Goal: Complete application form

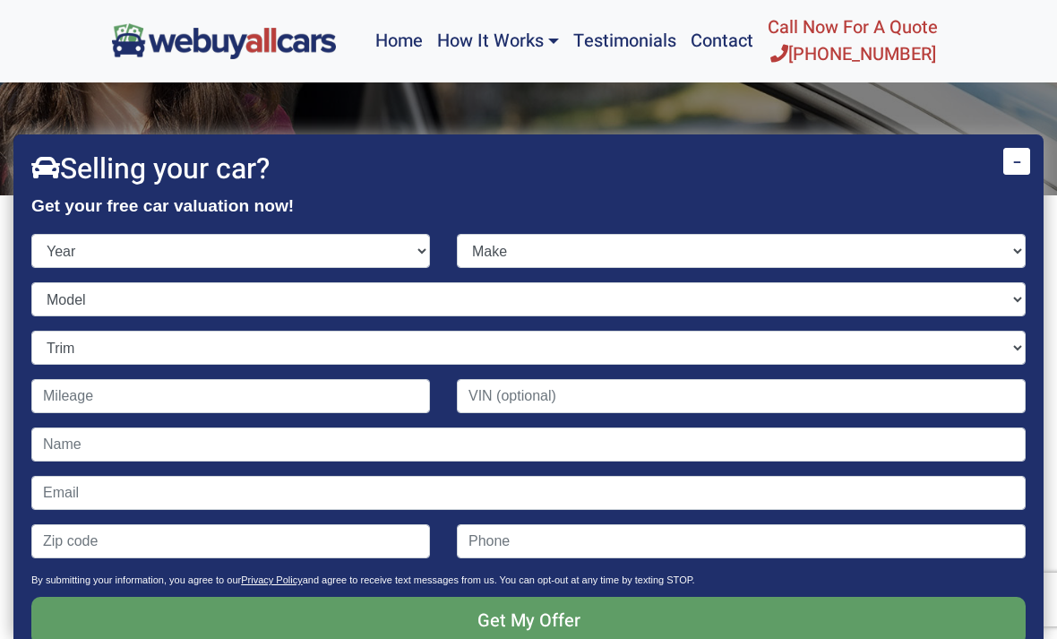
scroll to position [63, 0]
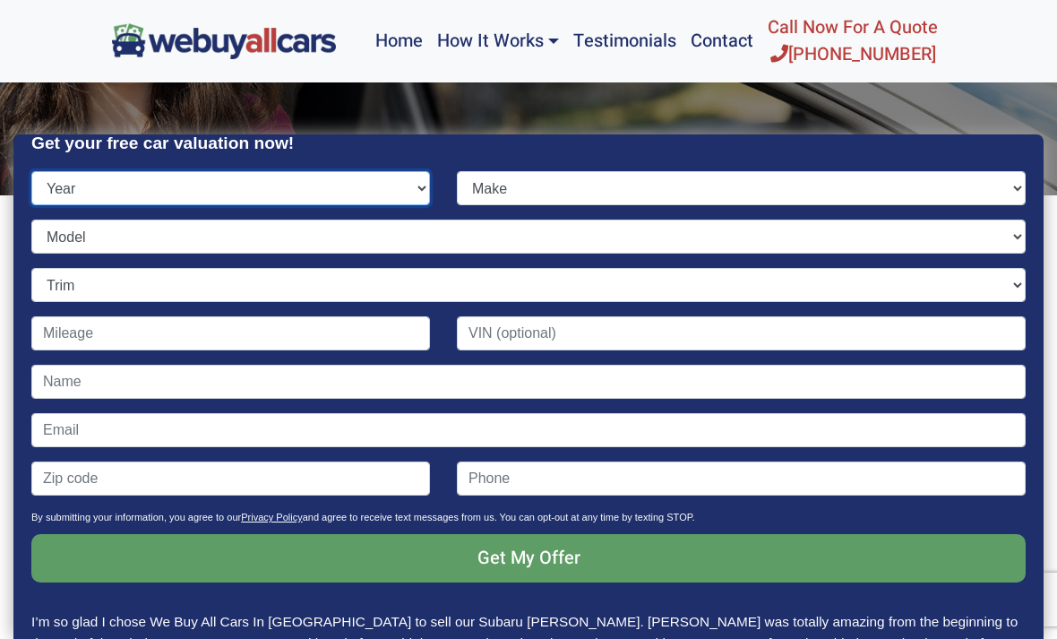
click at [376, 175] on select "Year [DATE] 2024 2023 2022 2021 2020 2019 2018 2017 2016 2015 2014 2013 2012 20…" at bounding box center [230, 188] width 399 height 34
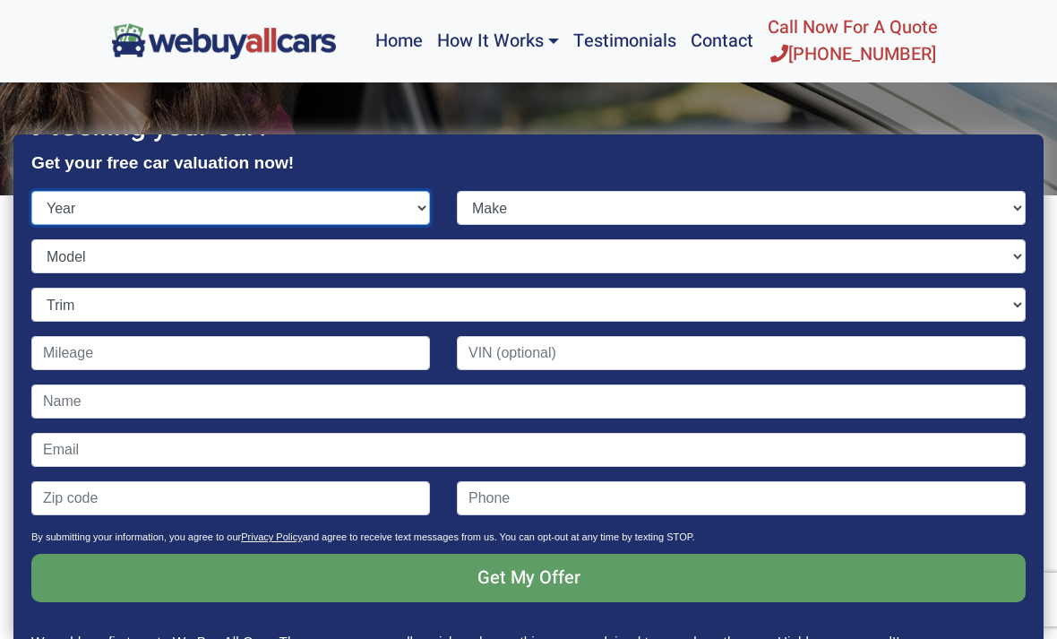
select select "2000"
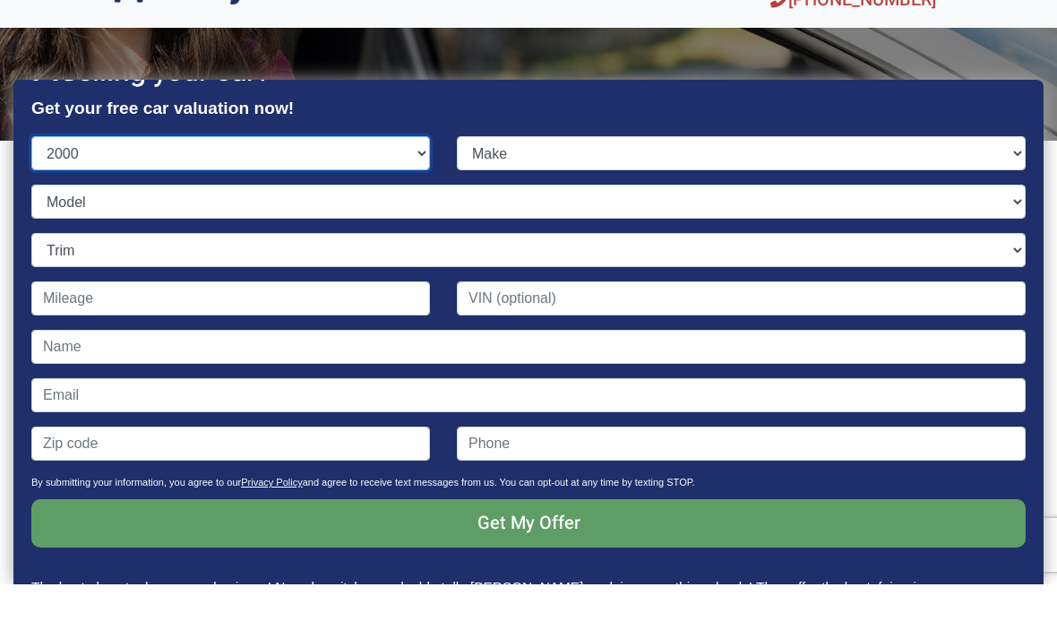
scroll to position [246, 0]
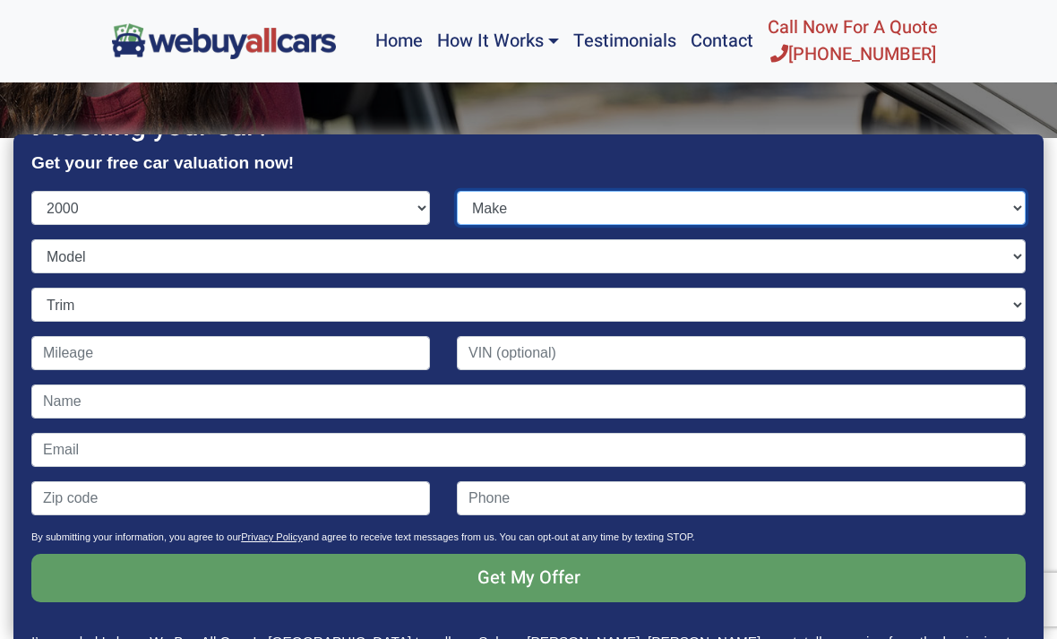
click at [670, 191] on select "Make Acura AM General Audi BMW Buick Cadillac Chevrolet Chrysler Daewoo Dodge F…" at bounding box center [741, 208] width 569 height 34
select select "Toyota"
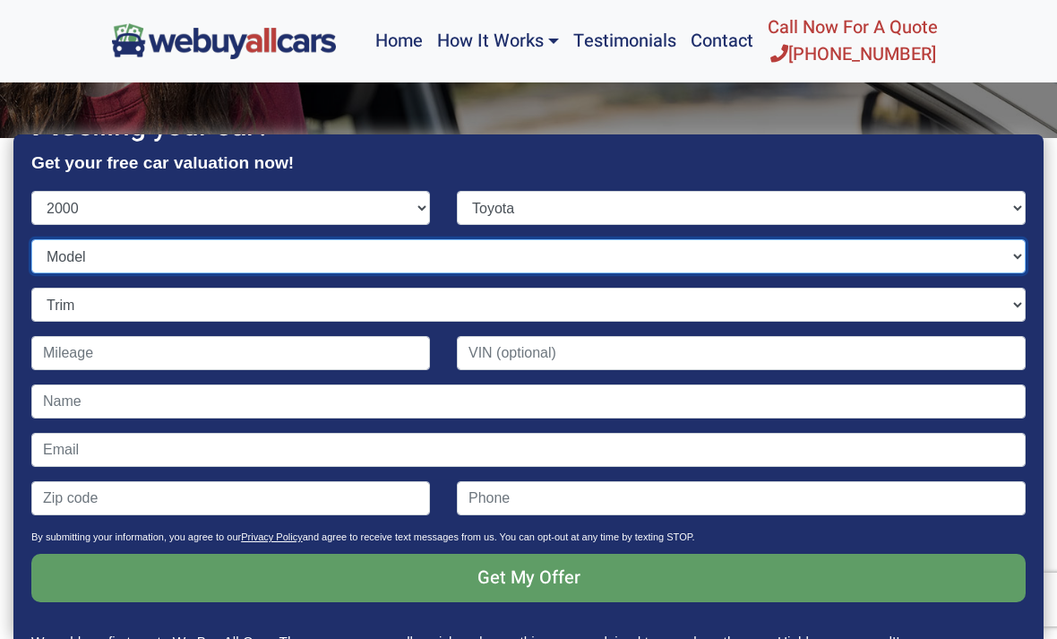
click at [411, 239] on select "Model" at bounding box center [528, 256] width 994 height 34
click at [1008, 239] on select "Model 4Runner Avalon Camry Camry Solara Celica Corolla ECHO Land Cruiser MR2 Sp…" at bounding box center [528, 256] width 994 height 34
click at [1005, 239] on select "Model 4Runner Avalon Camry Camry Solara Celica Corolla ECHO Land Cruiser MR2 Sp…" at bounding box center [528, 256] width 994 height 34
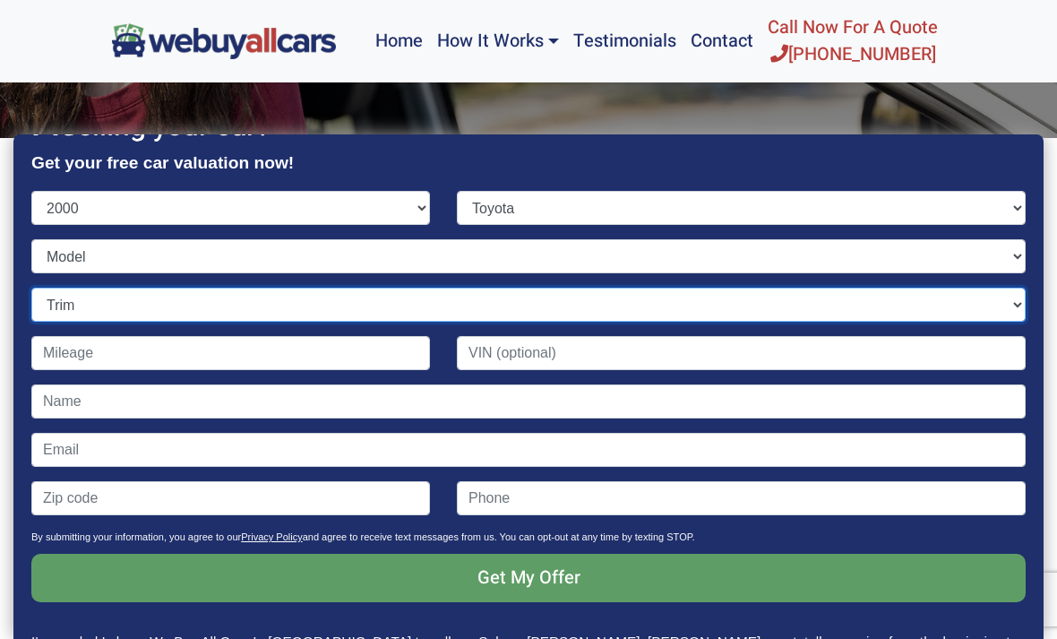
click at [637, 287] on select "Trim" at bounding box center [528, 304] width 994 height 34
click at [604, 287] on select "Trim" at bounding box center [528, 304] width 994 height 34
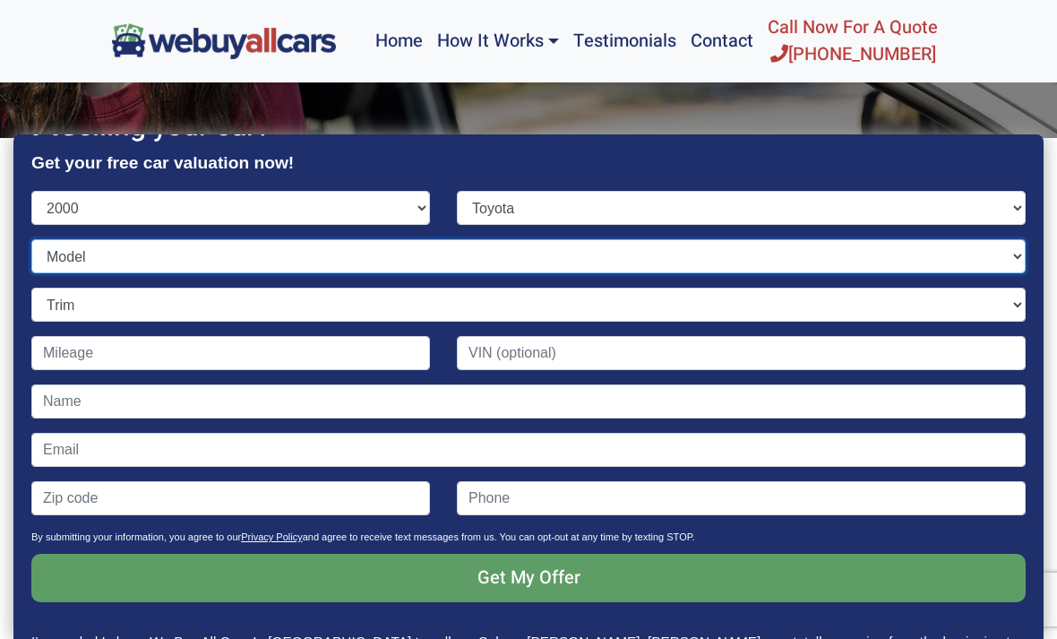
click at [77, 239] on select "Model 4Runner Avalon Camry Camry Solara Celica Corolla ECHO Land Cruiser MR2 Sp…" at bounding box center [528, 256] width 994 height 34
select select "Camry"
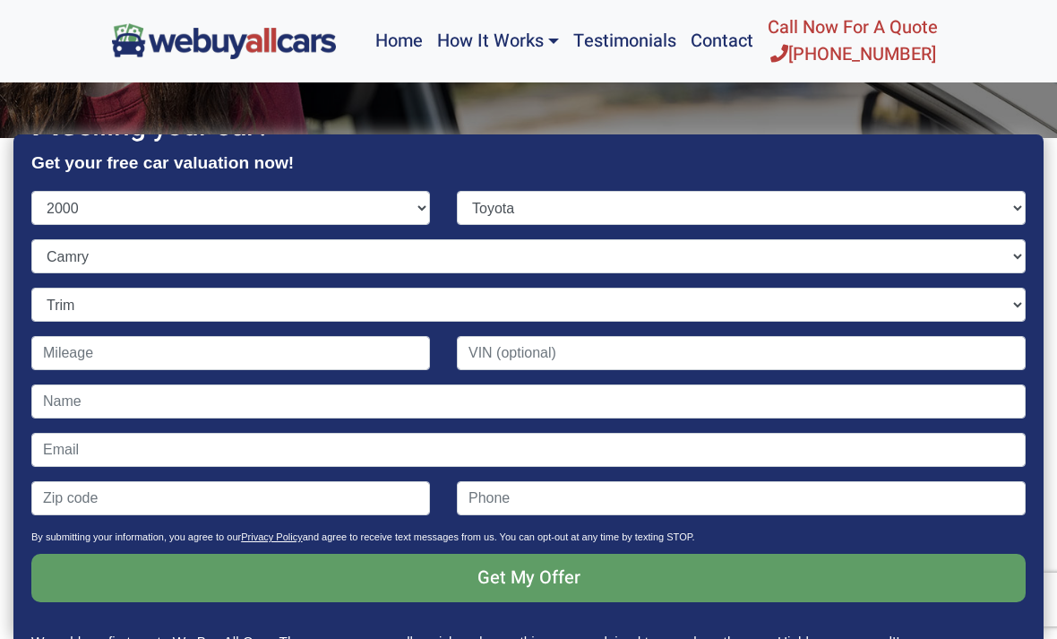
click at [71, 287] on select "Trim" at bounding box center [528, 304] width 994 height 34
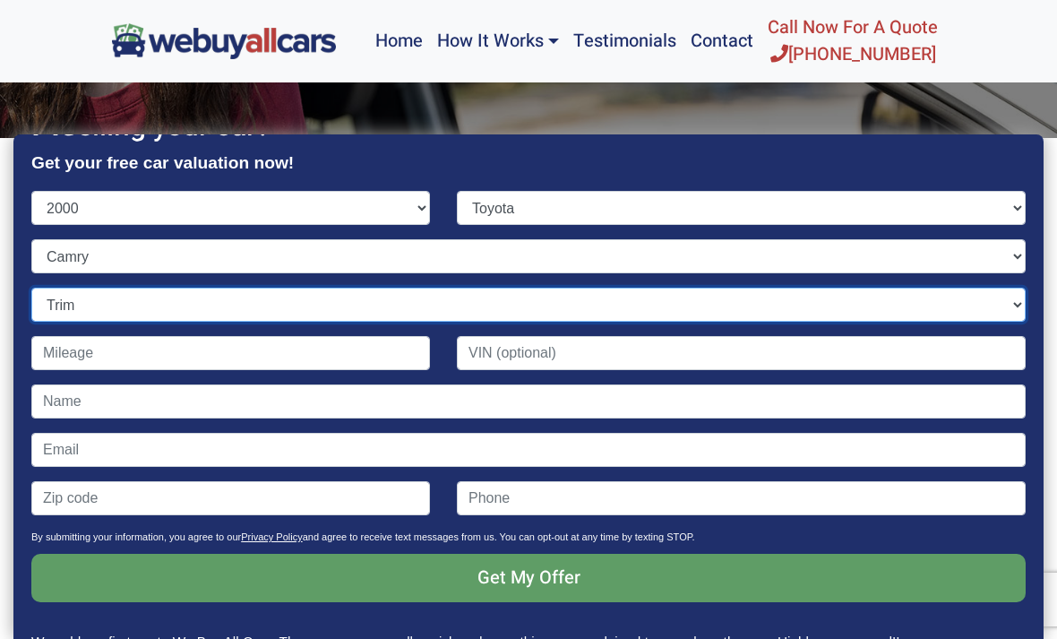
click at [55, 287] on select "Trim CE 4dr Sedan LE 4dr Sedan LE V6 4dr Sedan XLE 4dr Sedan XLE V6 4dr Sedan" at bounding box center [528, 304] width 994 height 34
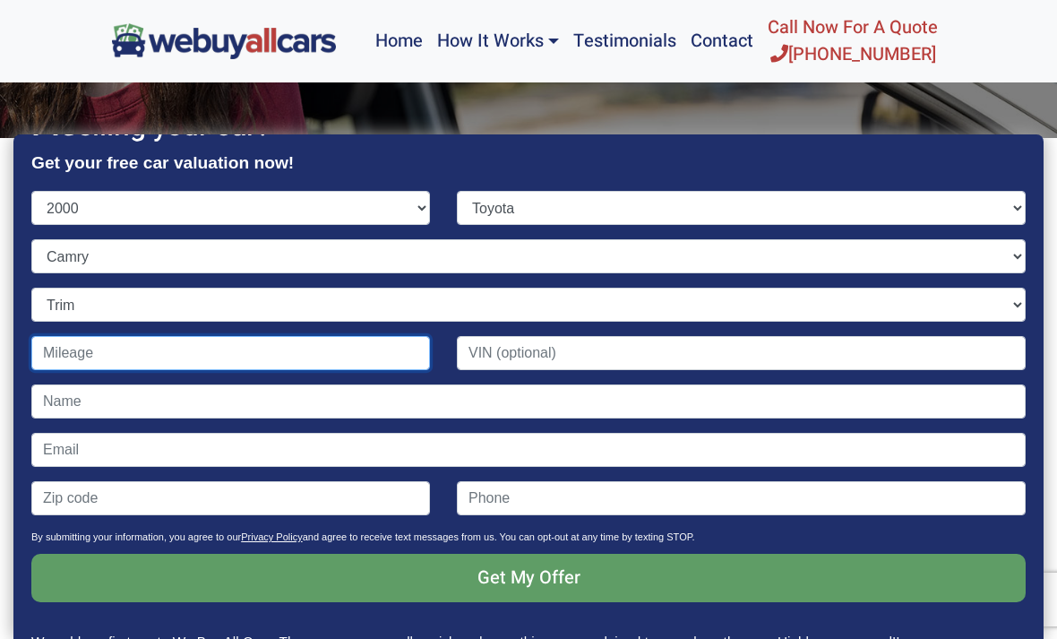
click at [308, 336] on input "Contact form" at bounding box center [230, 353] width 399 height 34
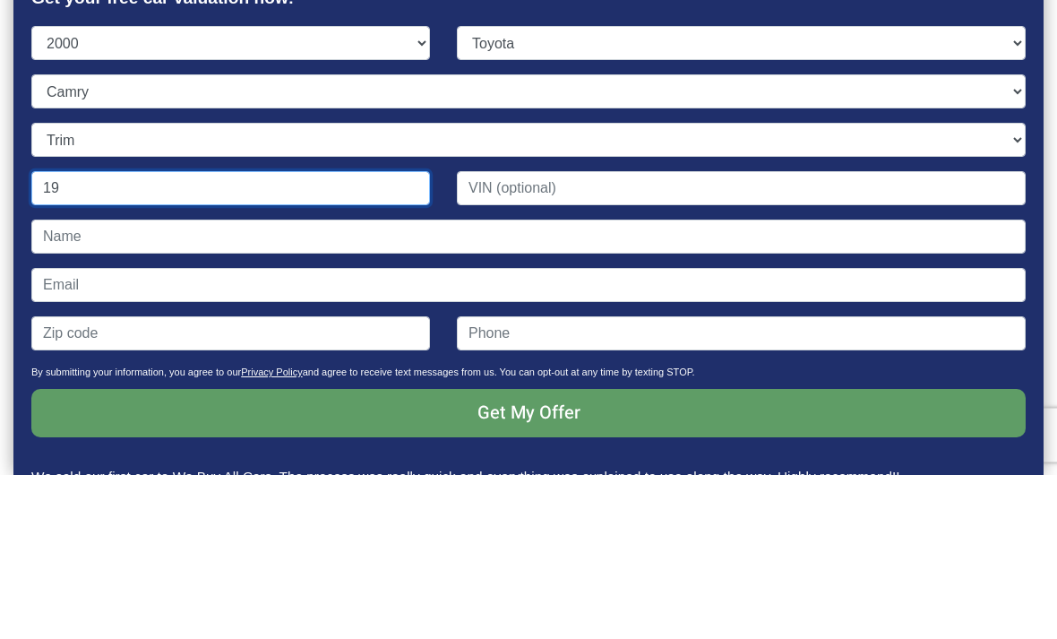
scroll to position [411, 0]
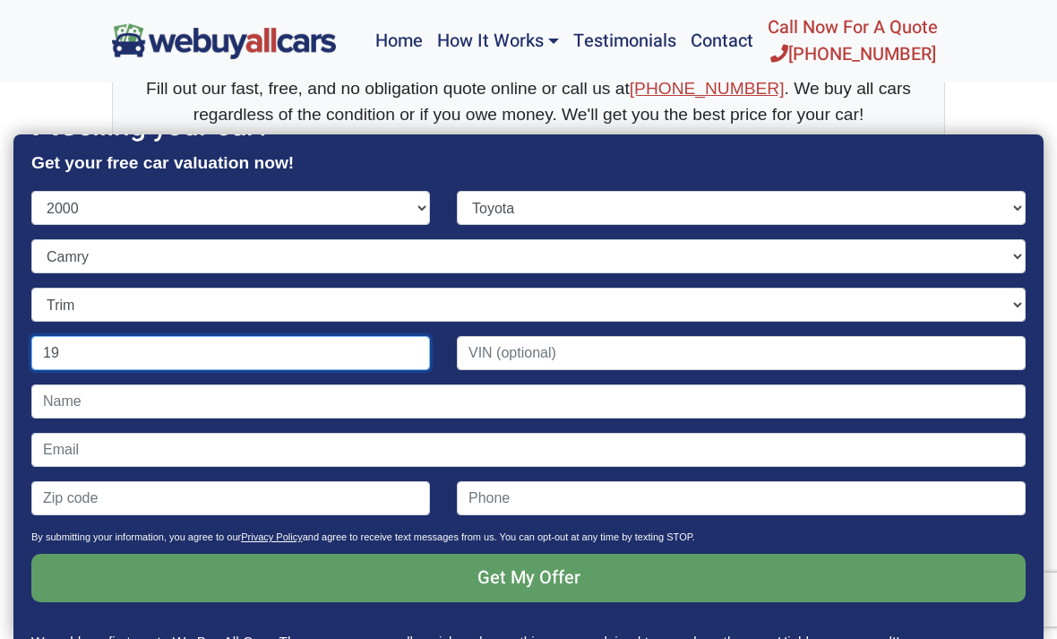
click at [336, 336] on input "19" at bounding box center [230, 353] width 399 height 34
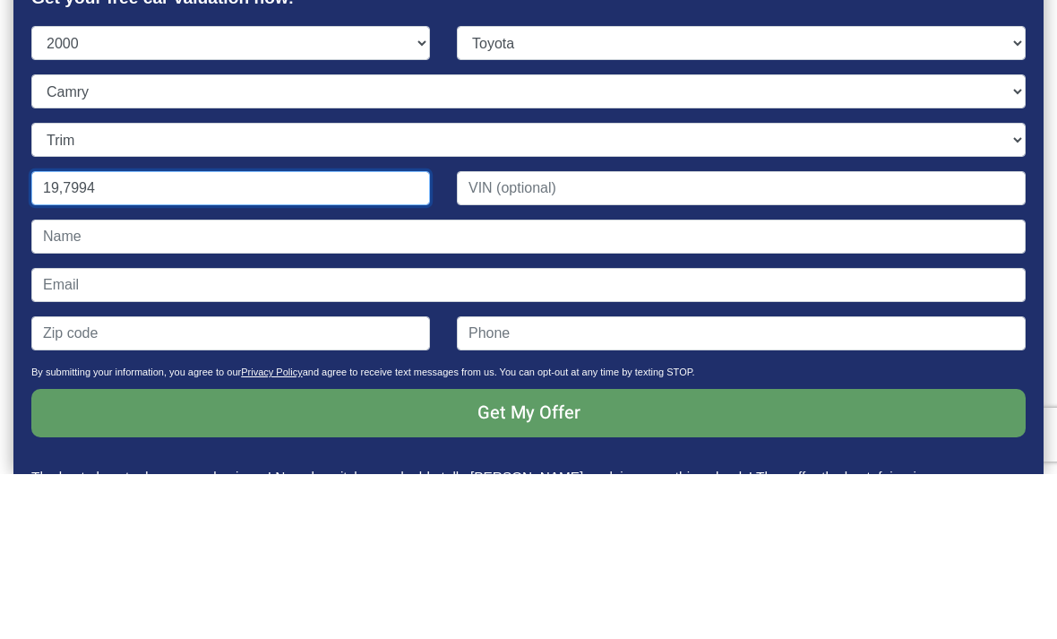
type input "197,994"
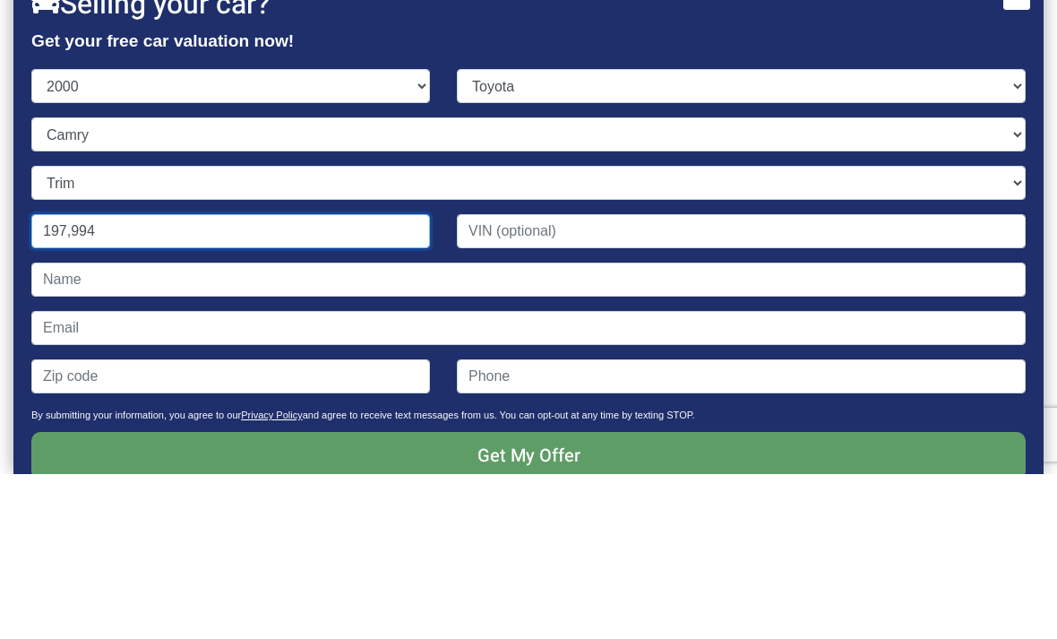
scroll to position [0, 0]
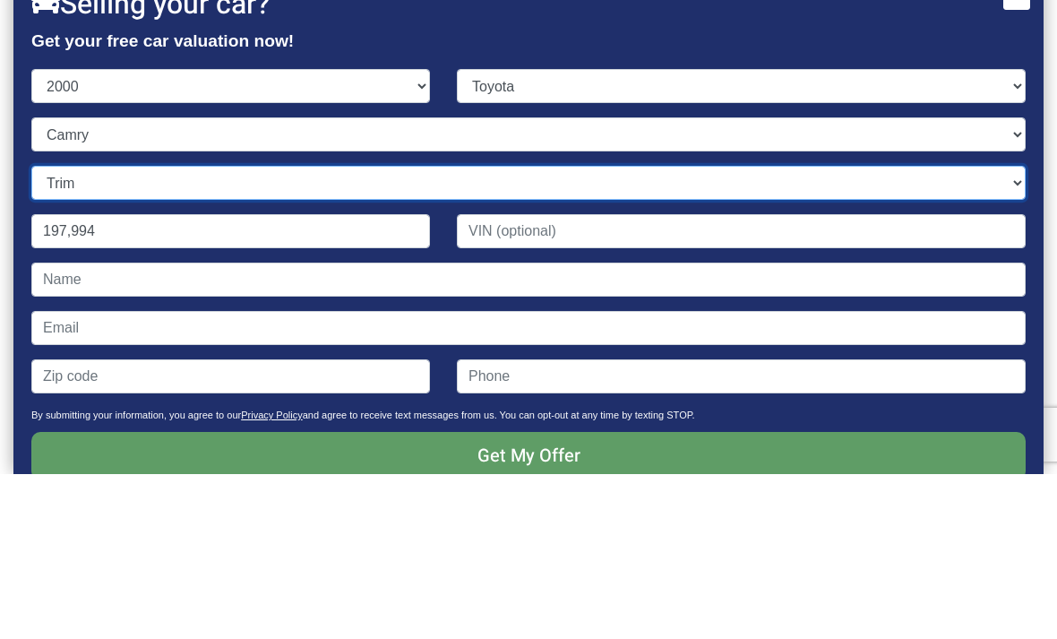
click at [612, 330] on select "Trim CE 4dr Sedan LE 4dr Sedan LE V6 4dr Sedan XLE 4dr Sedan XLE V6 4dr Sedan" at bounding box center [528, 347] width 994 height 34
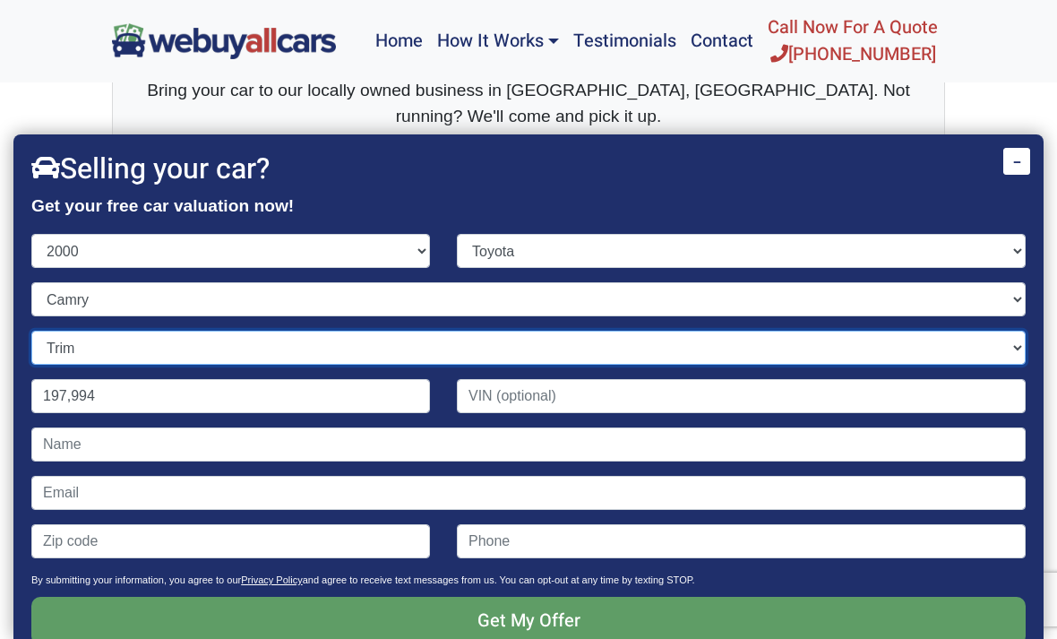
select select "CE 4dr Sedan"
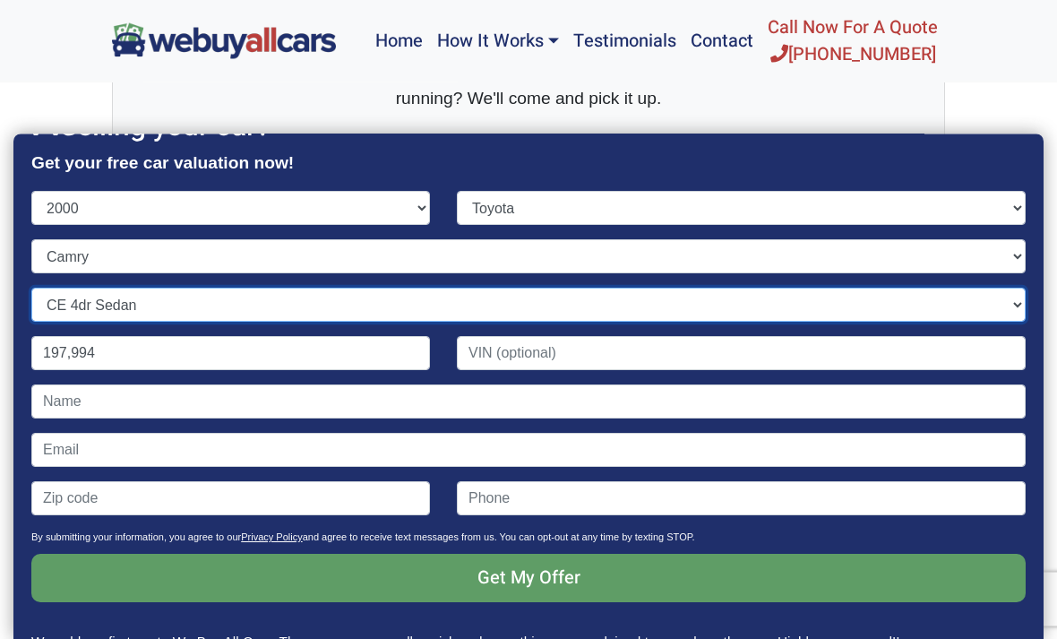
scroll to position [600, 0]
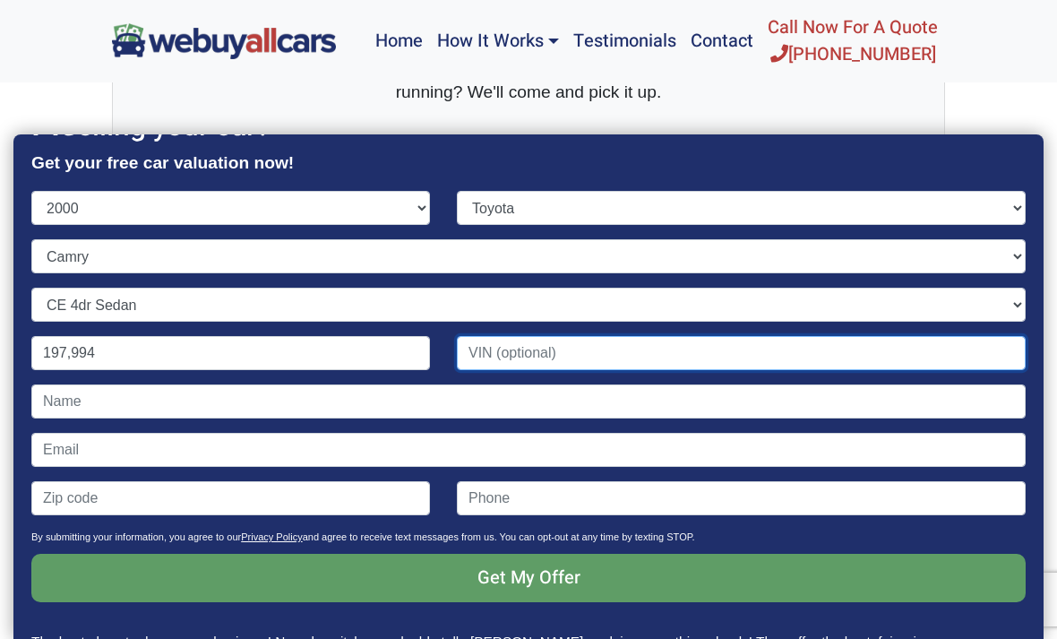
click at [563, 356] on input "Contact form" at bounding box center [741, 353] width 569 height 34
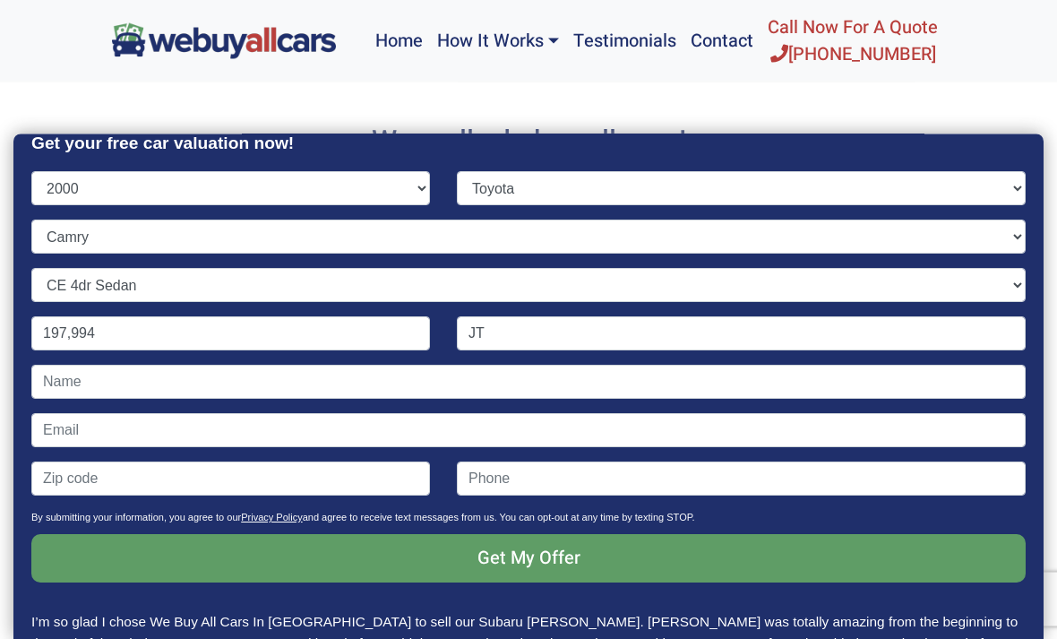
scroll to position [845, 0]
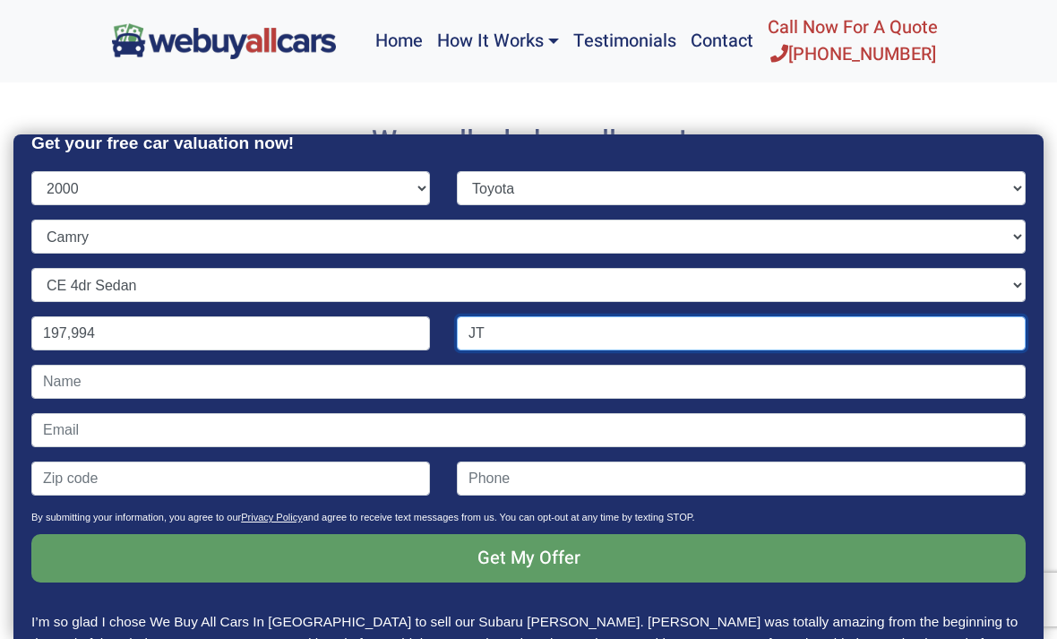
click at [590, 334] on input "JT" at bounding box center [741, 333] width 569 height 34
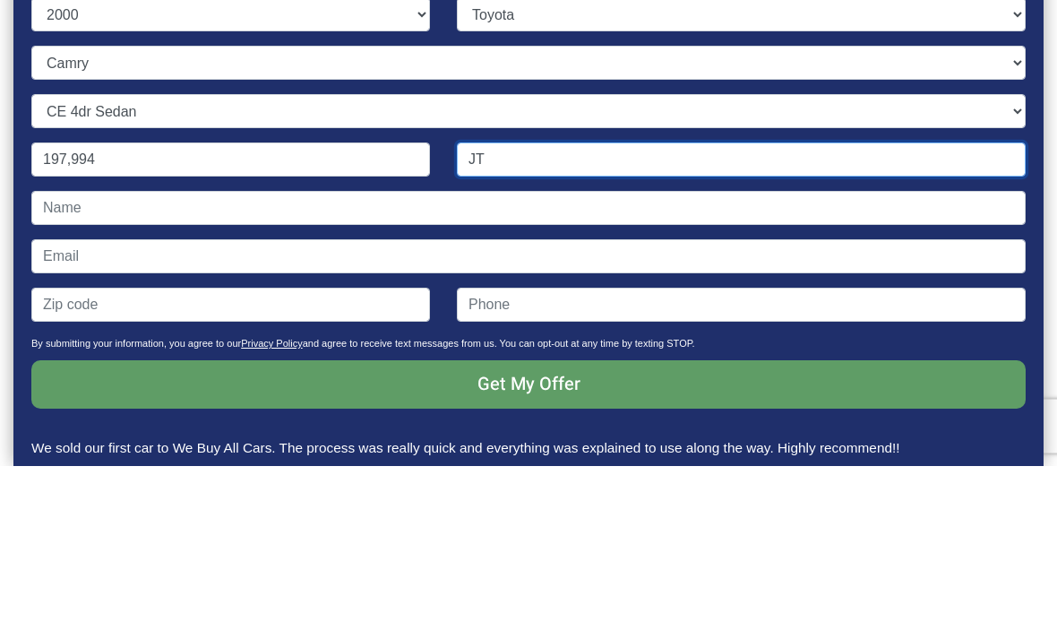
scroll to position [43, 0]
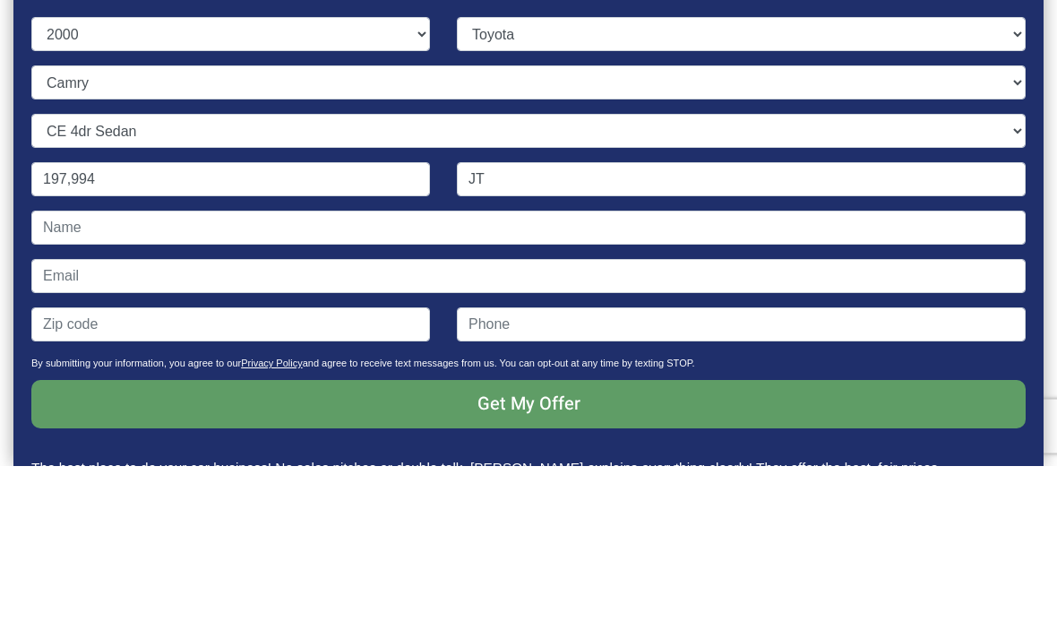
click at [1037, 384] on div "Contact form" at bounding box center [528, 408] width 1021 height 48
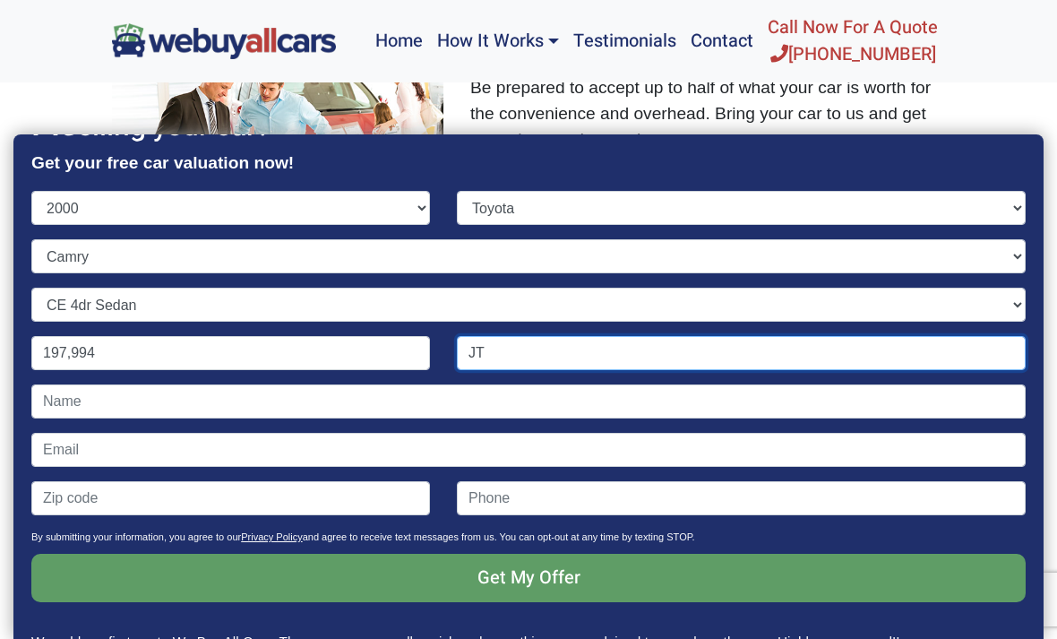
click at [555, 364] on input "JT" at bounding box center [741, 353] width 569 height 34
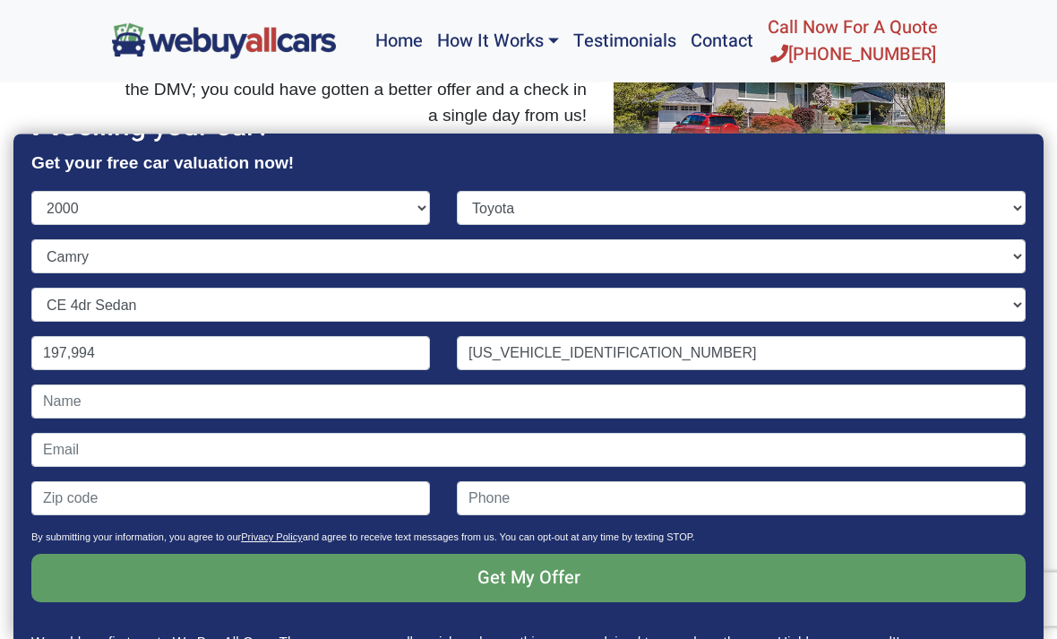
scroll to position [1285, 0]
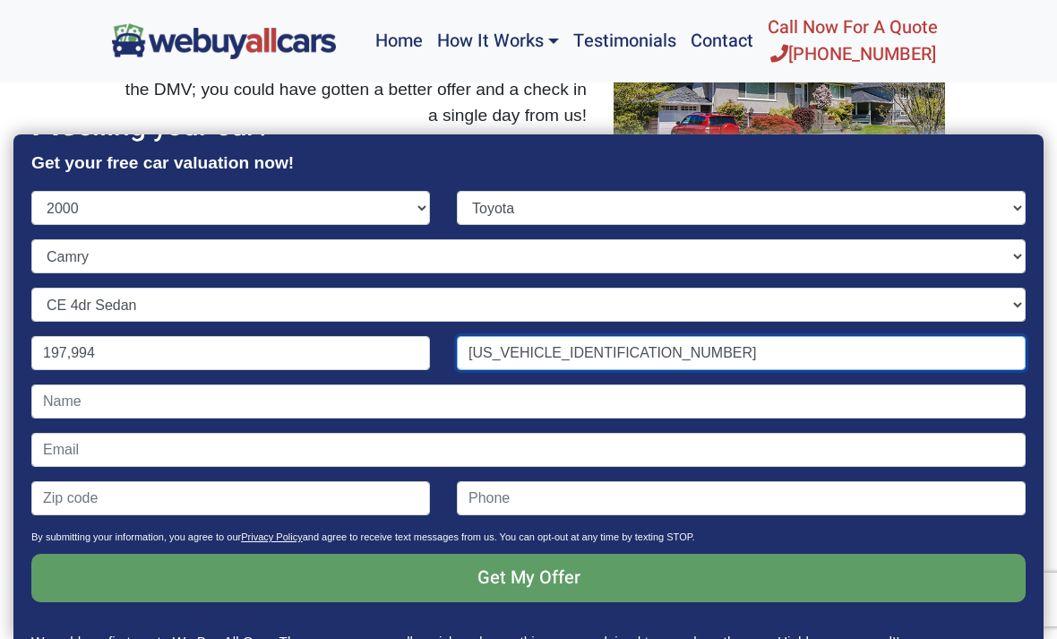
type input "[US_VEHICLE_IDENTIFICATION_NUMBER]"
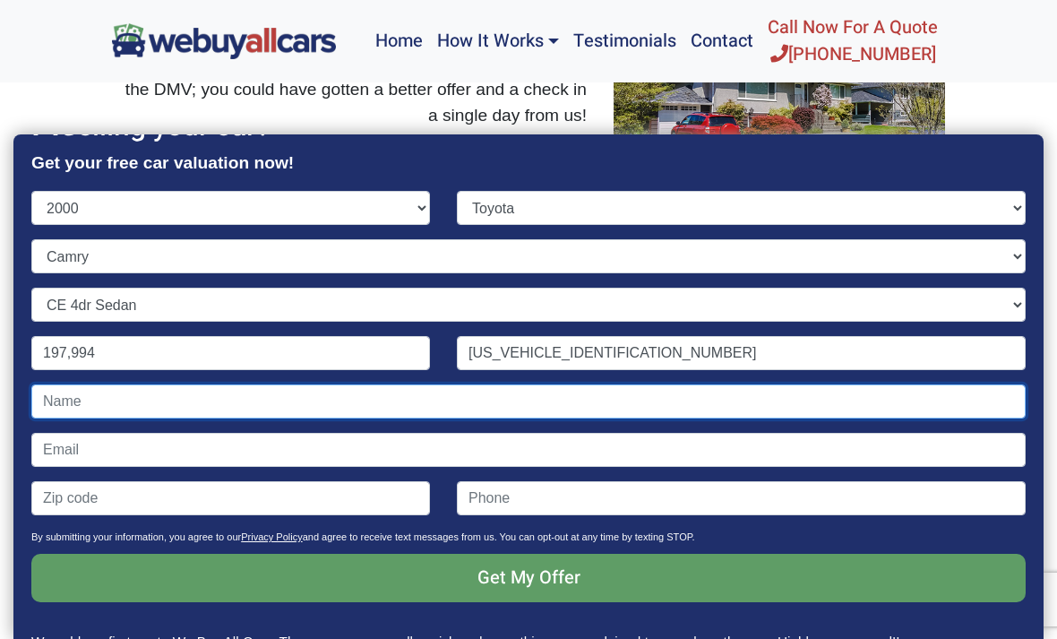
click at [530, 413] on input "Contact form" at bounding box center [528, 401] width 994 height 34
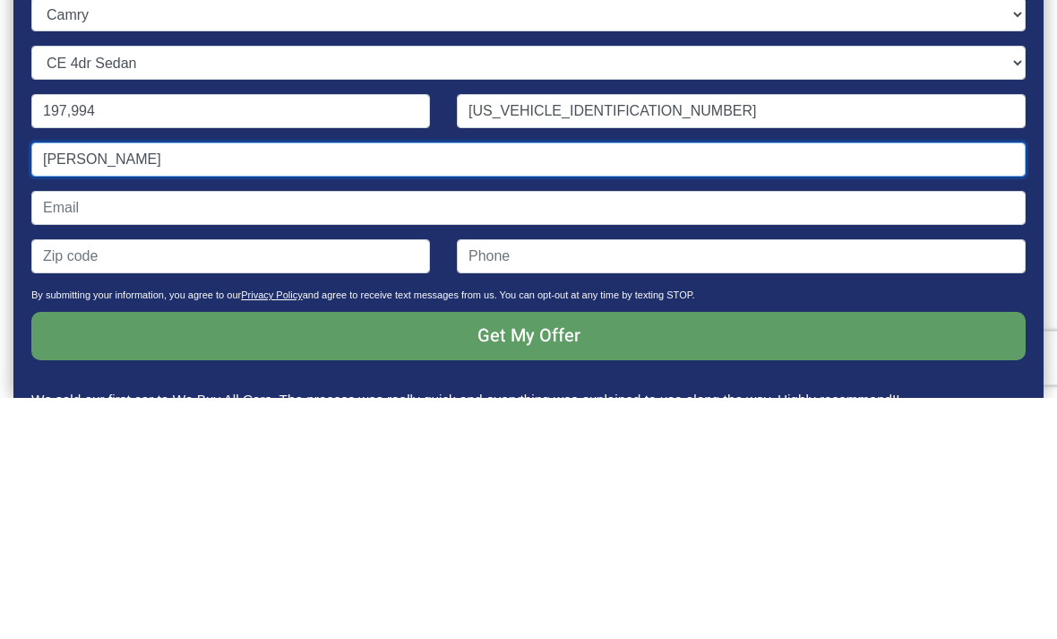
type input "[PERSON_NAME]"
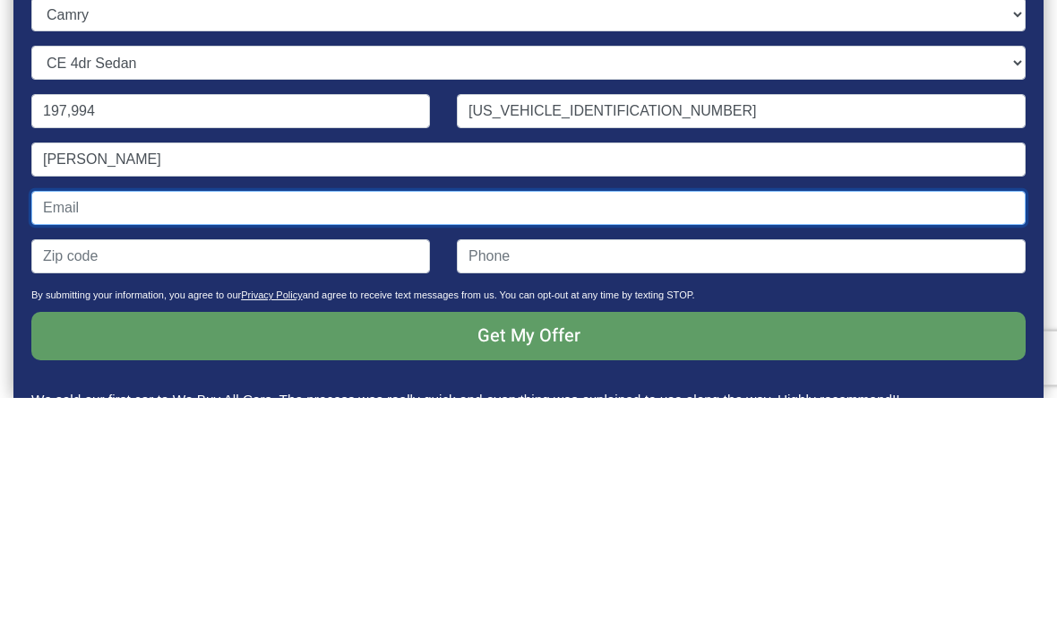
click at [361, 433] on input "Contact form" at bounding box center [528, 450] width 994 height 34
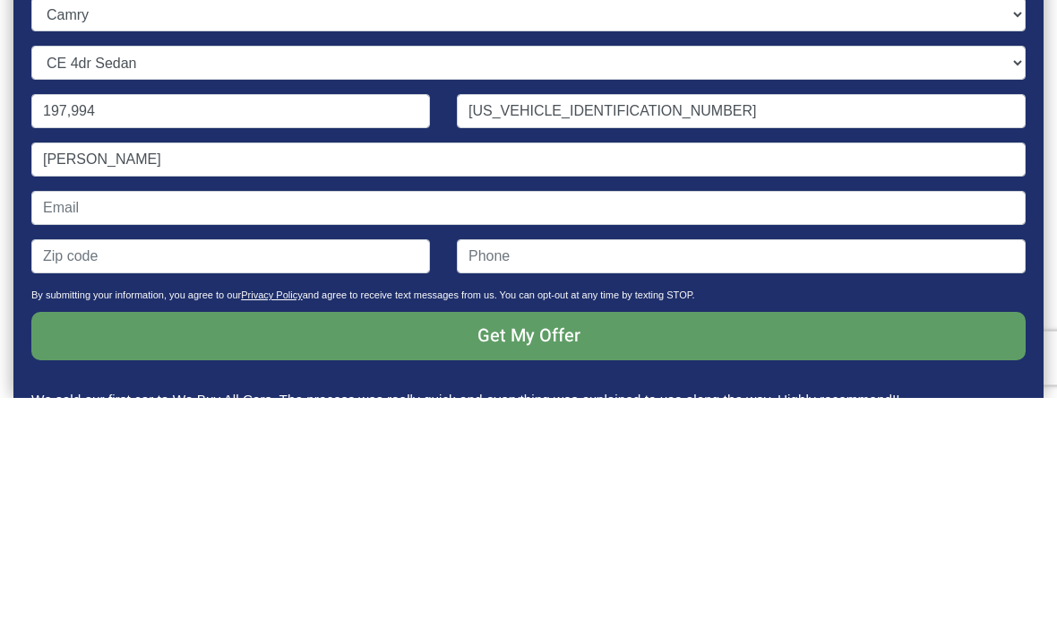
click at [338, 481] on input "Contact form" at bounding box center [230, 498] width 399 height 34
type input "08057"
type input "("
click at [364, 481] on input "08057" at bounding box center [230, 498] width 399 height 34
click at [566, 481] on input "Contact form" at bounding box center [741, 498] width 569 height 34
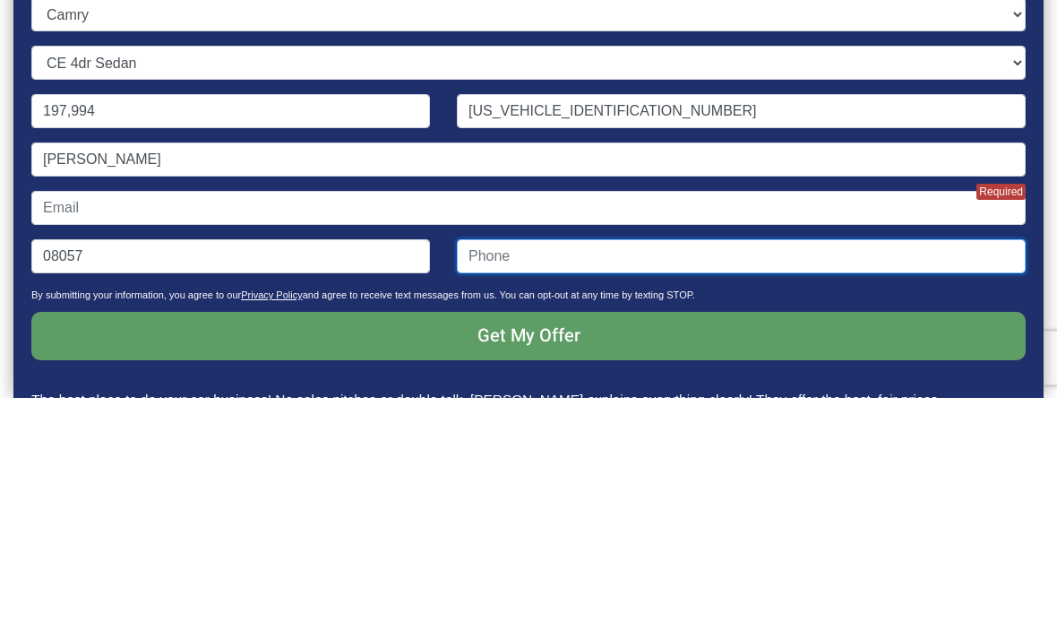
type input "("
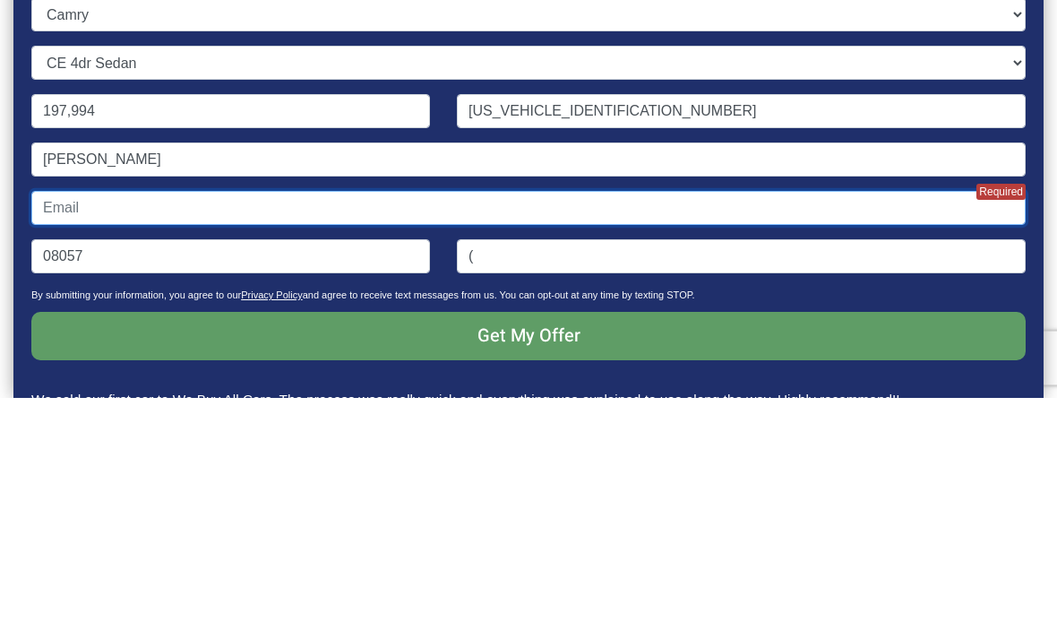
click at [347, 433] on input "Contact form" at bounding box center [528, 450] width 994 height 34
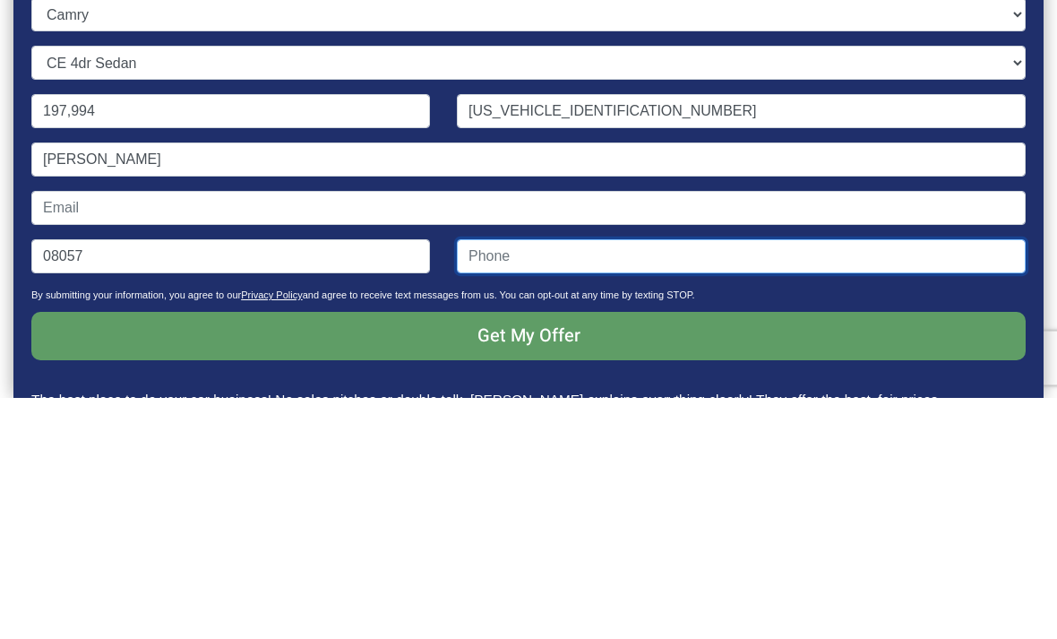
click at [493, 481] on input "Contact form" at bounding box center [741, 498] width 569 height 34
type input "("
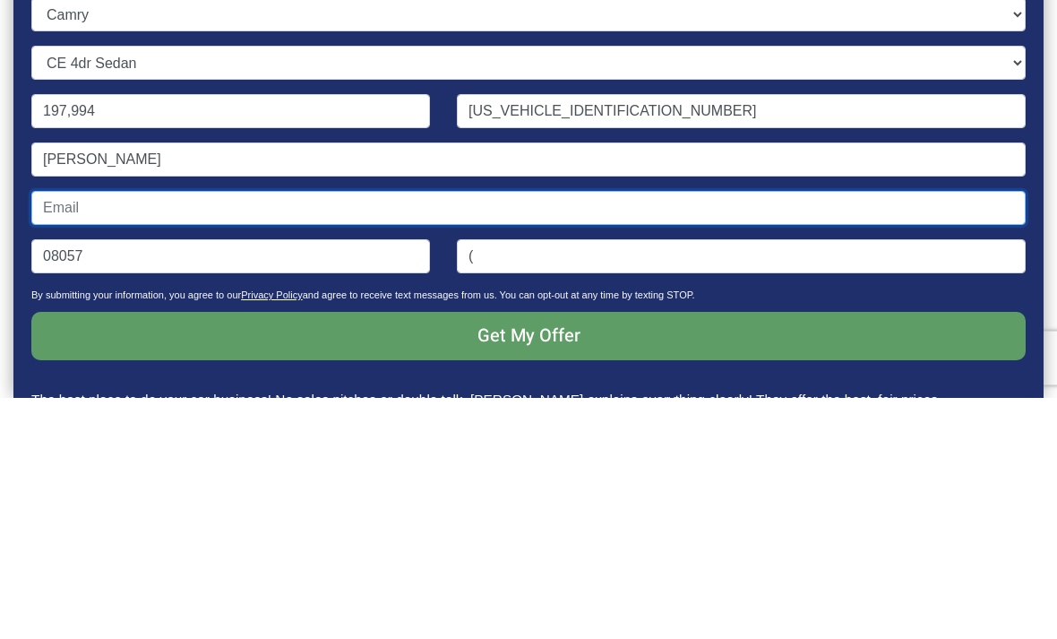
click at [454, 433] on input "Contact form" at bounding box center [528, 450] width 994 height 34
type input "[EMAIL_ADDRESS][DOMAIN_NAME]"
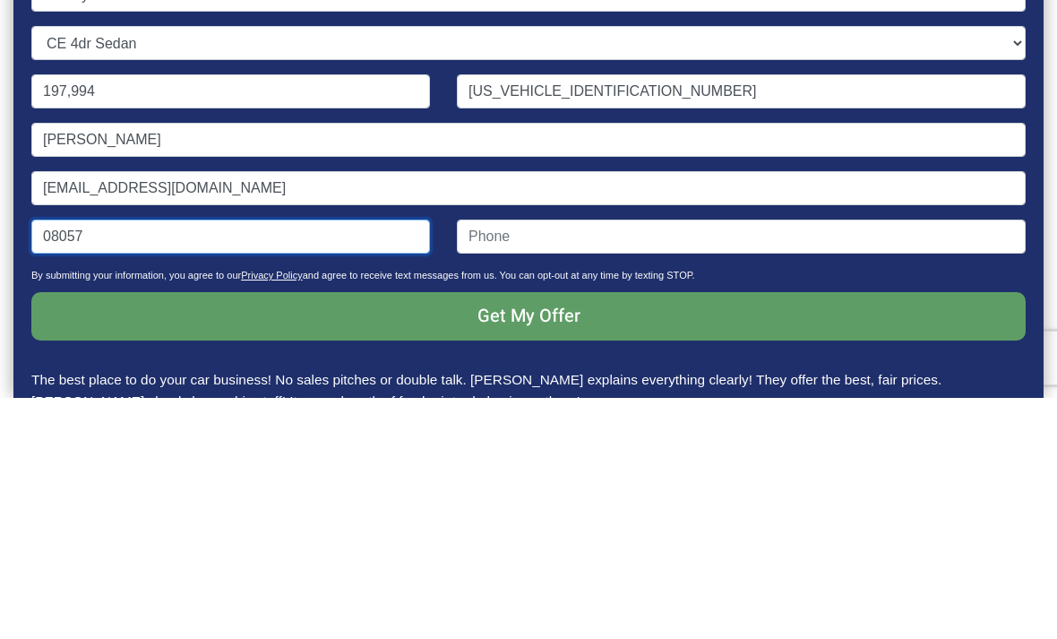
scroll to position [63, 0]
click at [793, 510] on p "By submitting your information, you agree to our Privacy Policy and agree to re…" at bounding box center [528, 522] width 994 height 24
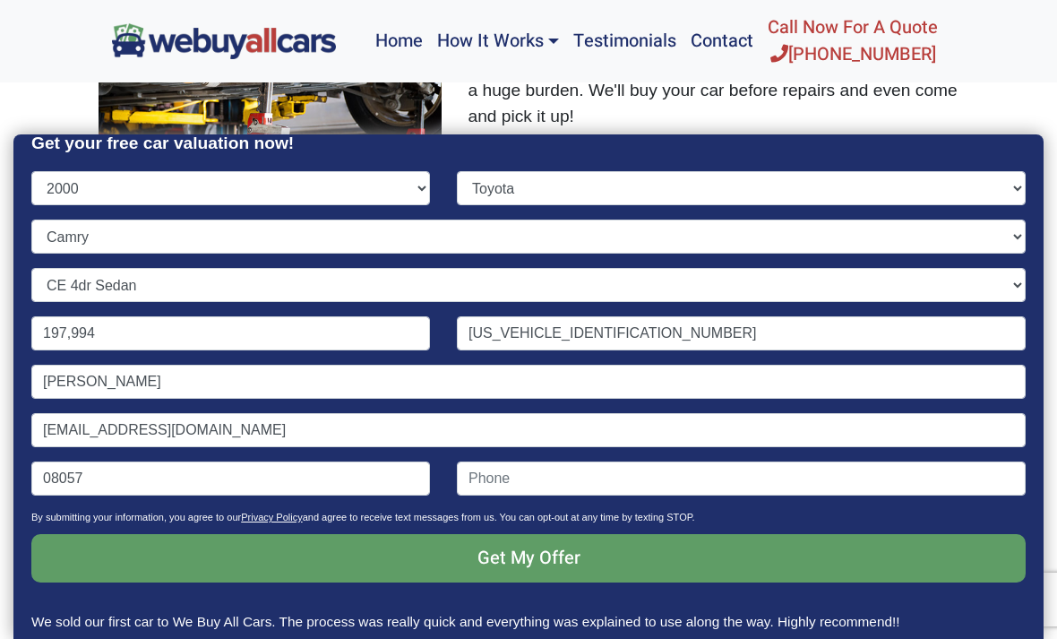
scroll to position [43, 0]
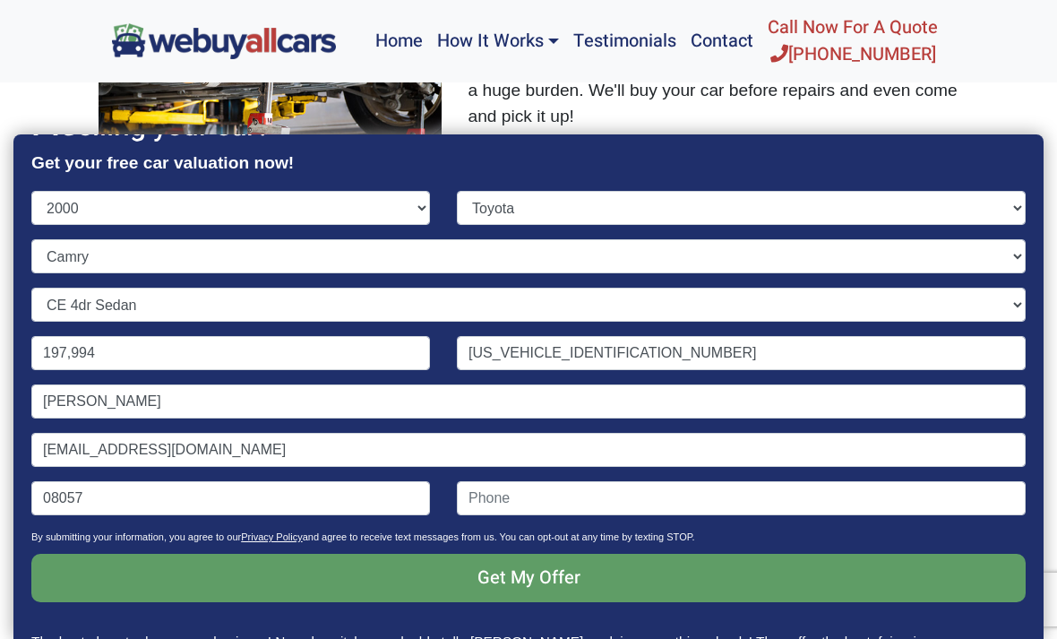
click at [588, 591] on input "Get My Offer" at bounding box center [528, 577] width 994 height 48
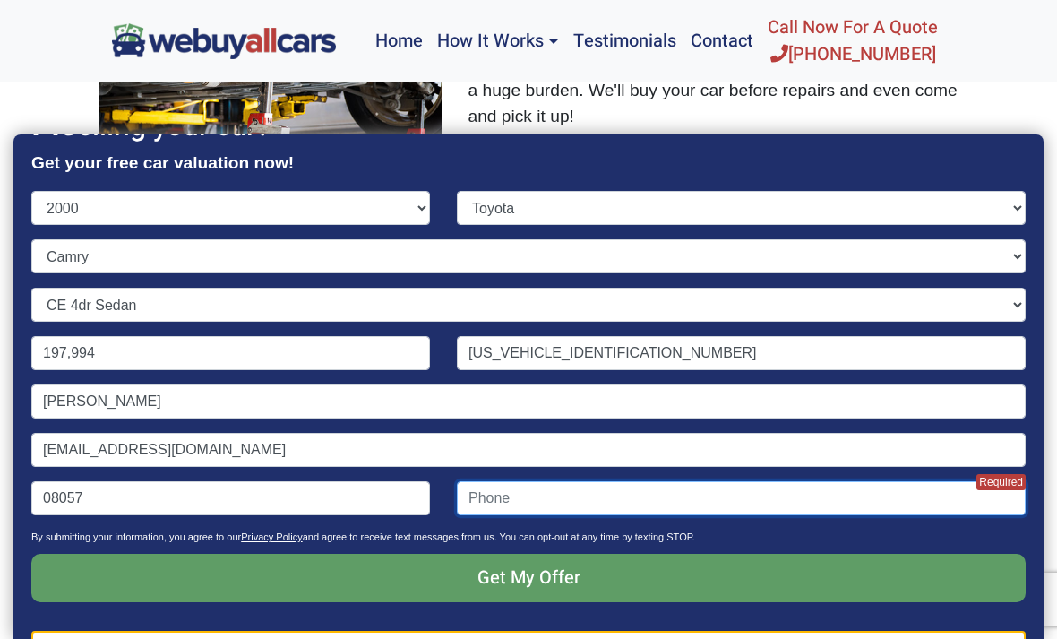
click at [598, 493] on input "Contact form" at bounding box center [741, 498] width 569 height 34
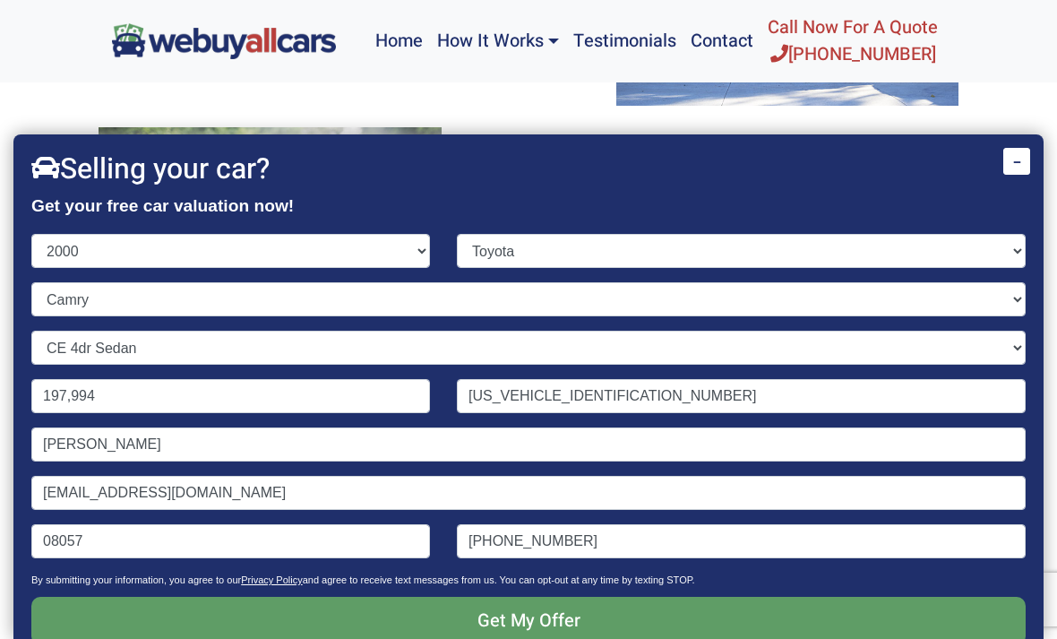
scroll to position [0, 0]
click at [581, 631] on input "Get My Offer" at bounding box center [528, 620] width 994 height 48
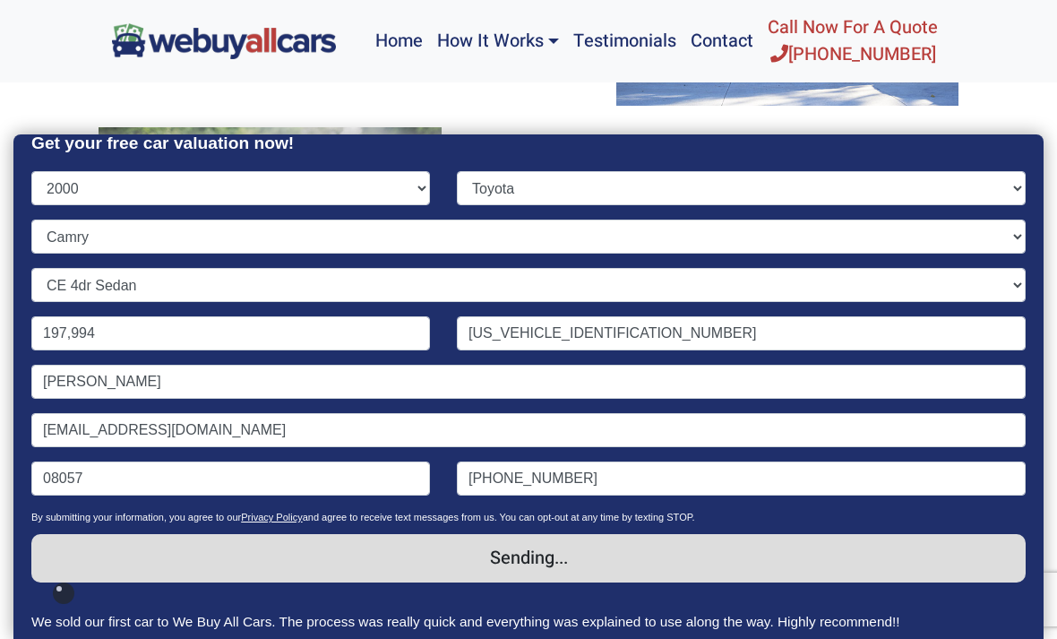
scroll to position [43, 0]
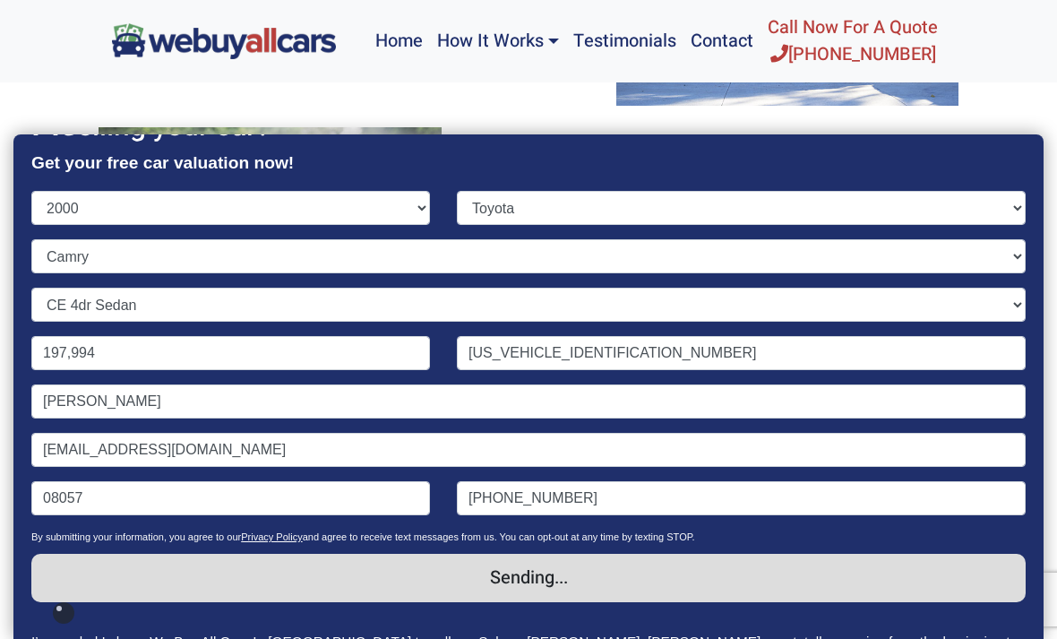
click at [950, 578] on input "Get My Offer" at bounding box center [528, 577] width 994 height 48
click at [549, 585] on input "Get My Offer" at bounding box center [528, 577] width 994 height 48
click at [550, 596] on input "Get My Offer" at bounding box center [528, 577] width 994 height 48
click at [552, 595] on input "Get My Offer" at bounding box center [528, 577] width 994 height 48
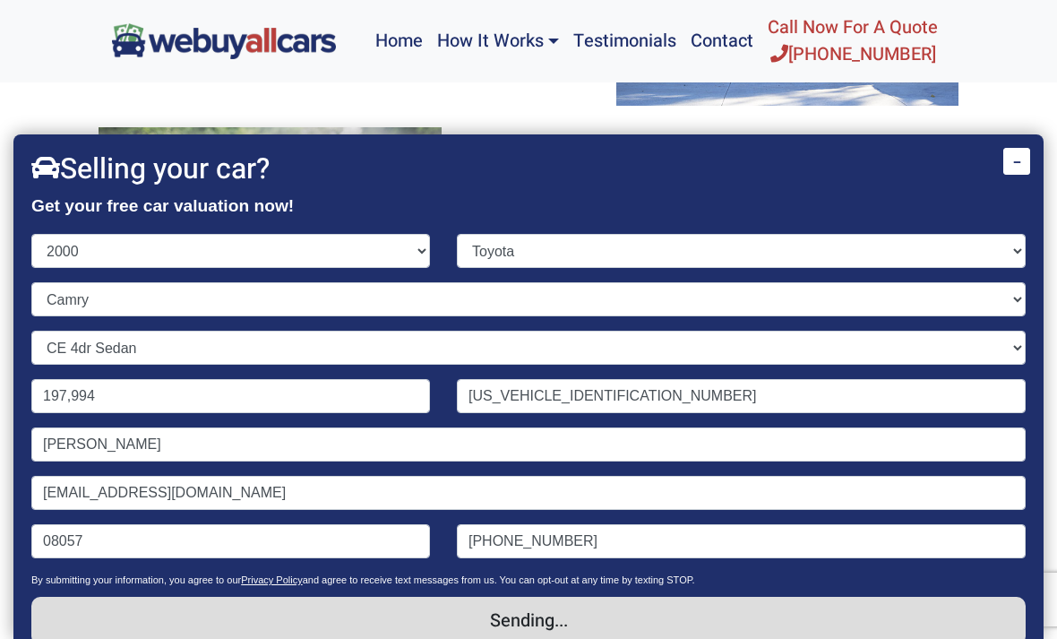
scroll to position [0, 0]
click at [544, 622] on input "Get My Offer" at bounding box center [528, 620] width 994 height 48
click at [539, 624] on input "Get My Offer" at bounding box center [528, 620] width 994 height 48
click at [538, 623] on input "Get My Offer" at bounding box center [528, 620] width 994 height 48
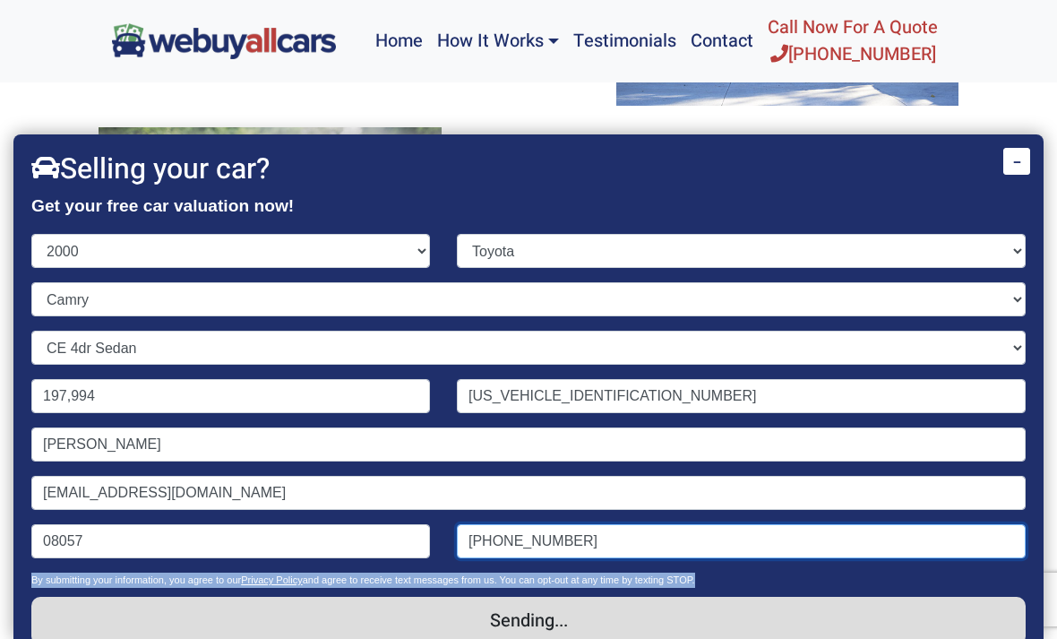
type input "[PHONE_NUMBER]"
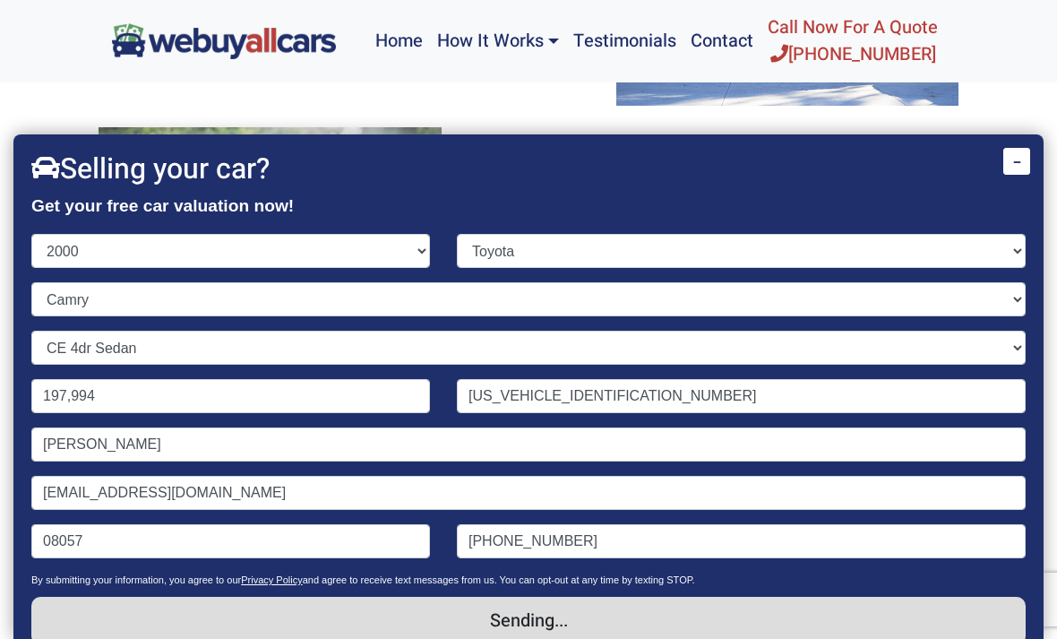
click at [534, 629] on input "Get My Offer" at bounding box center [528, 620] width 994 height 48
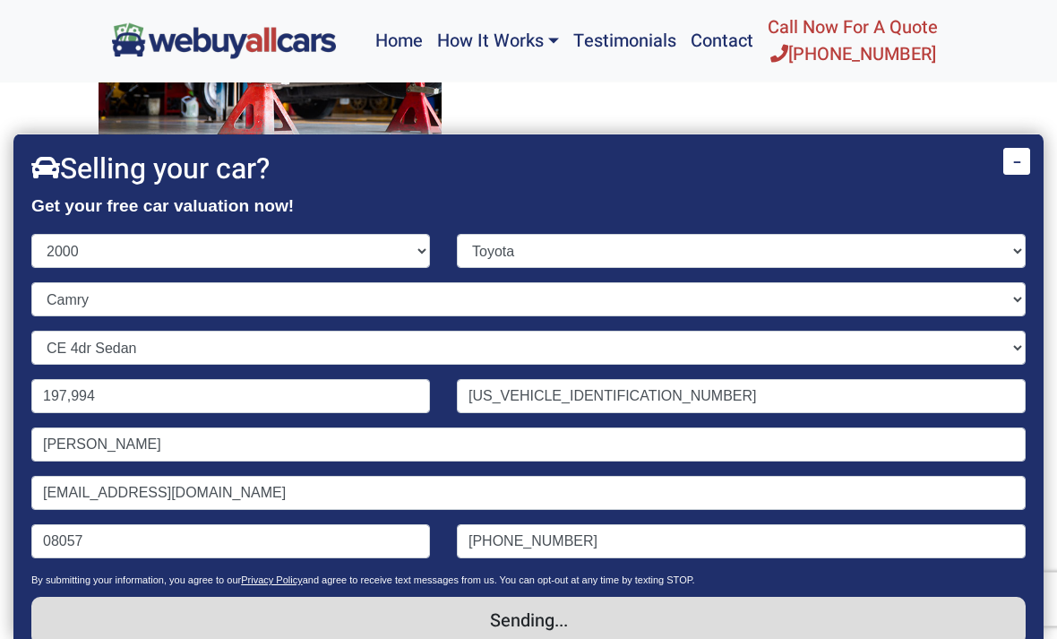
scroll to position [1554, 0]
